Goal: Go to known website: Go to known website

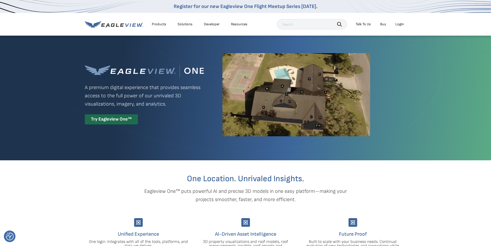
click at [400, 25] on div "Login" at bounding box center [400, 24] width 9 height 5
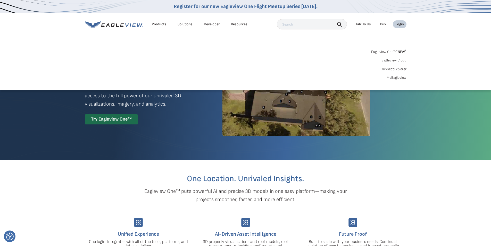
click at [400, 25] on div "Login" at bounding box center [400, 24] width 9 height 5
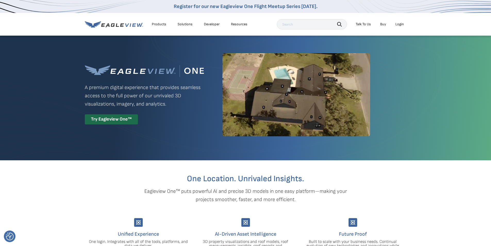
click at [400, 25] on div "Login" at bounding box center [400, 24] width 9 height 5
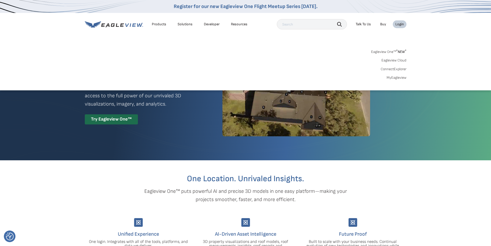
click at [389, 52] on link "Eagleview One™ * NEW *" at bounding box center [388, 51] width 35 height 6
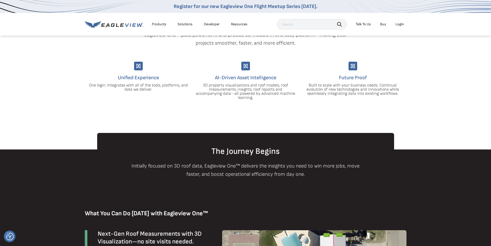
scroll to position [77, 0]
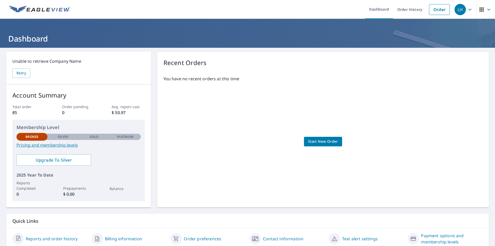
click at [368, 83] on div "You have no recent orders at this time Start New Order" at bounding box center [323, 136] width 319 height 130
